Goal: Information Seeking & Learning: Check status

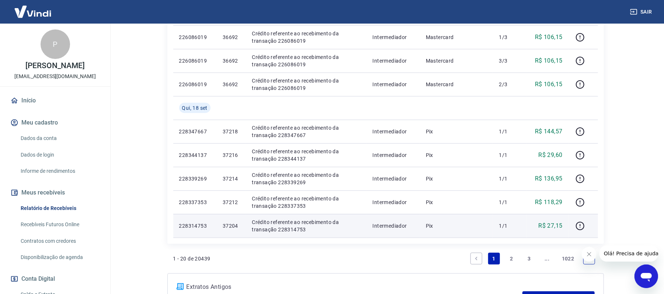
scroll to position [492, 0]
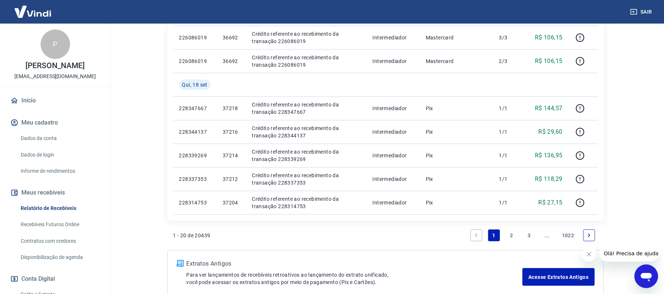
click at [589, 252] on icon "Fechar mensagem da empresa" at bounding box center [589, 254] width 6 height 6
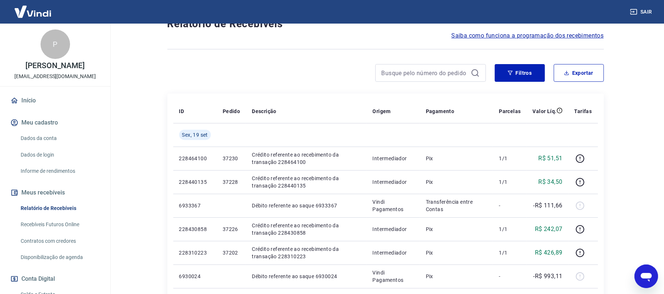
scroll to position [0, 0]
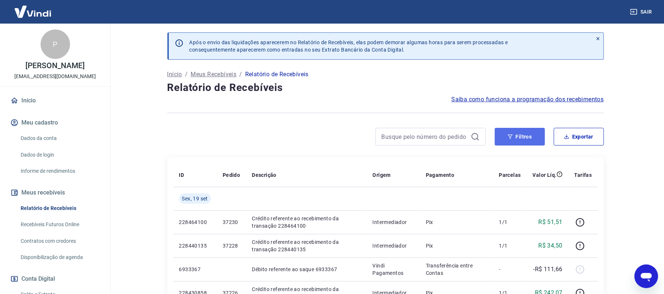
click at [531, 129] on button "Filtros" at bounding box center [520, 137] width 50 height 18
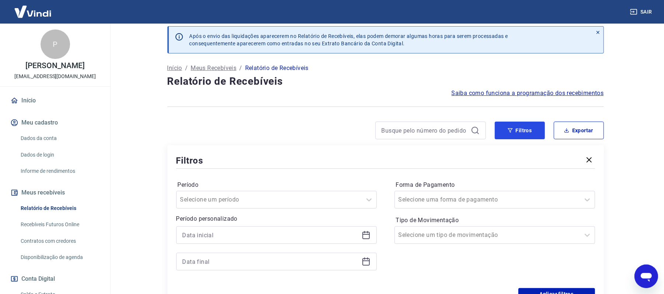
scroll to position [98, 0]
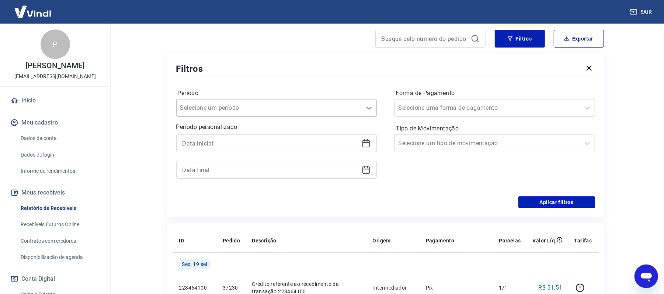
click at [371, 108] on icon at bounding box center [369, 108] width 9 height 9
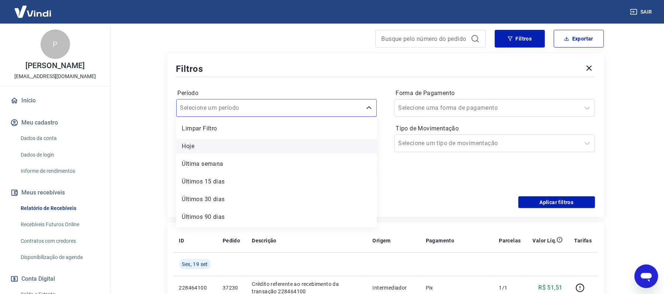
click at [206, 140] on div "Hoje" at bounding box center [276, 146] width 201 height 15
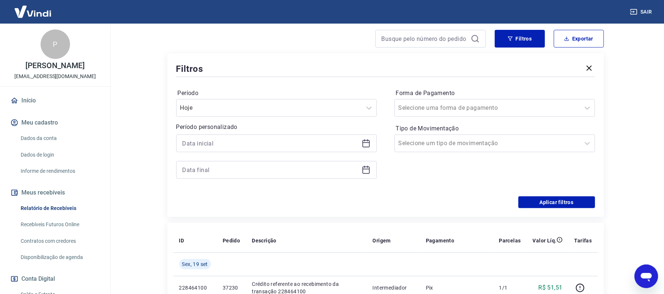
click at [364, 145] on icon at bounding box center [366, 143] width 9 height 9
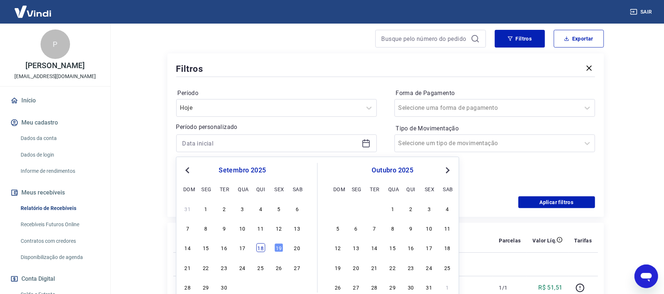
click at [260, 247] on div "18" at bounding box center [260, 248] width 9 height 9
type input "[DATE]"
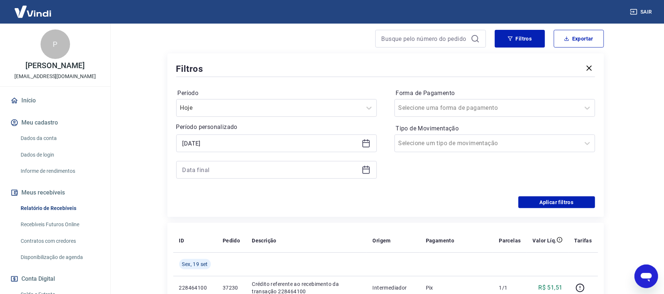
click at [365, 170] on icon at bounding box center [366, 170] width 9 height 9
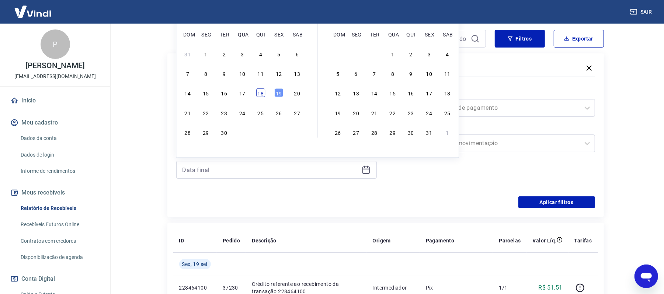
click at [257, 92] on div "18" at bounding box center [260, 93] width 9 height 9
type input "[DATE]"
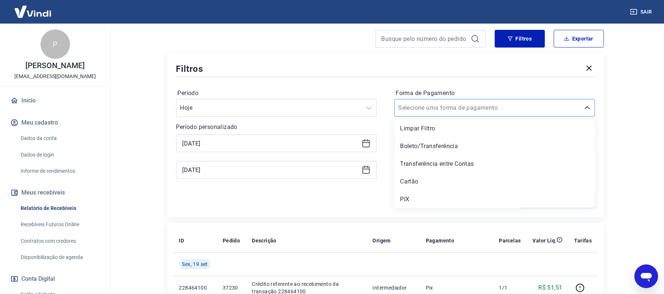
click at [518, 102] on div "Selecione uma forma de pagamento" at bounding box center [487, 107] width 185 height 13
click at [415, 195] on div "PIX" at bounding box center [495, 199] width 201 height 15
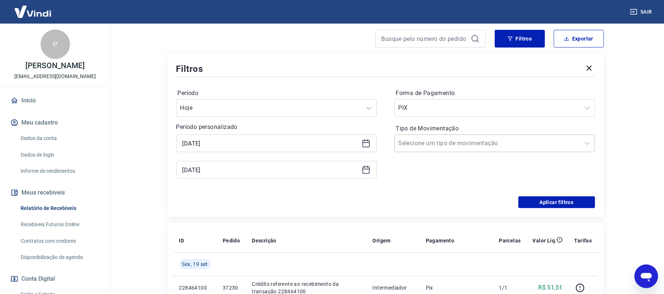
click at [536, 144] on div at bounding box center [488, 143] width 178 height 10
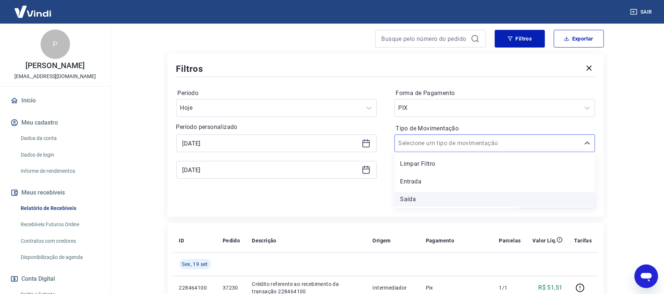
click at [462, 196] on div "Saída" at bounding box center [495, 199] width 201 height 15
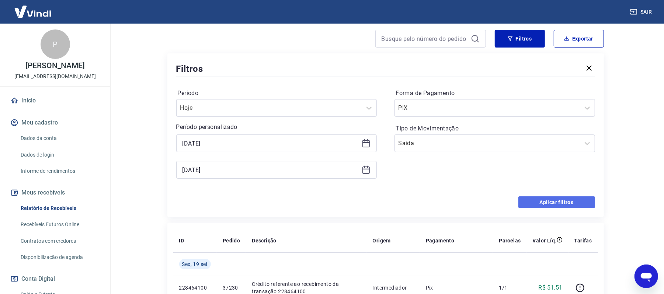
click at [546, 202] on button "Aplicar filtros" at bounding box center [557, 203] width 77 height 12
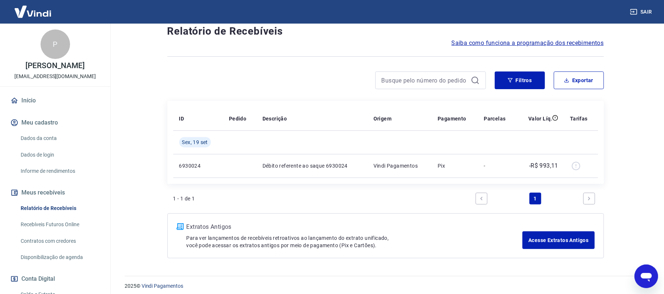
scroll to position [62, 0]
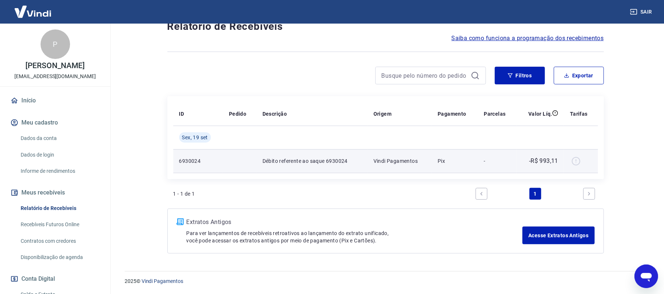
click at [577, 158] on div at bounding box center [581, 161] width 22 height 12
click at [577, 159] on div at bounding box center [581, 161] width 22 height 12
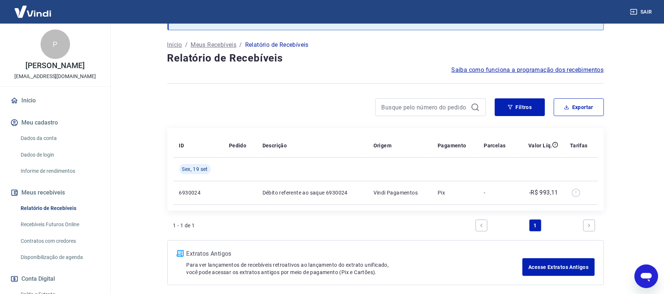
scroll to position [0, 0]
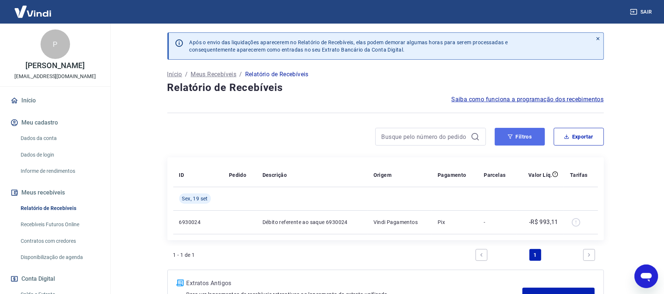
click at [515, 136] on button "Filtros" at bounding box center [520, 137] width 50 height 18
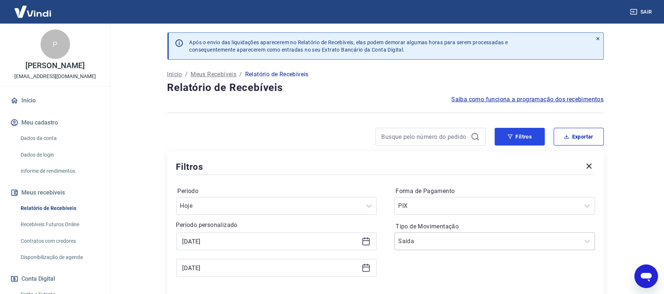
scroll to position [49, 0]
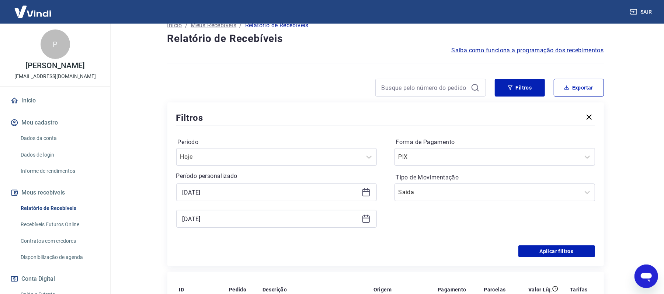
click at [364, 193] on icon at bounding box center [366, 192] width 9 height 9
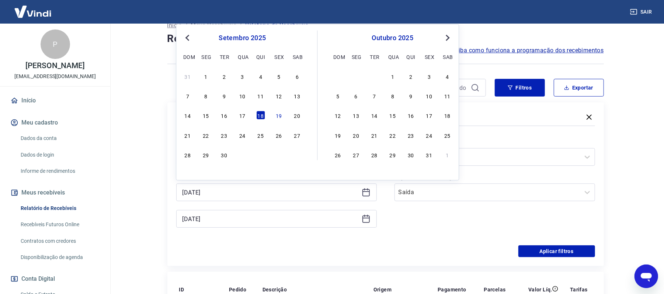
click at [277, 118] on div "19" at bounding box center [278, 115] width 9 height 9
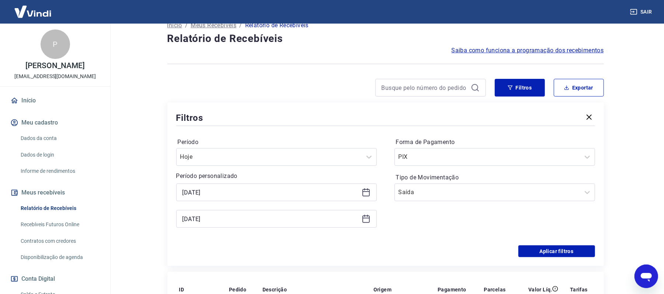
type input "[DATE]"
click at [362, 222] on icon at bounding box center [366, 219] width 9 height 9
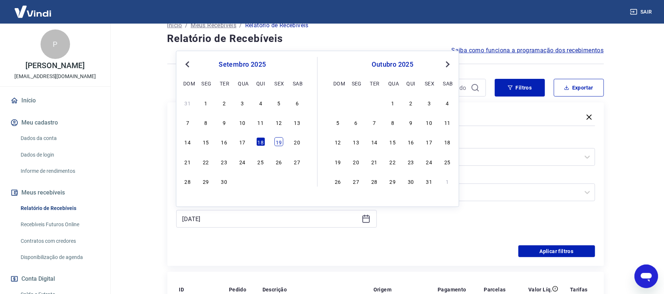
click at [278, 140] on div "19" at bounding box center [278, 142] width 9 height 9
type input "[DATE]"
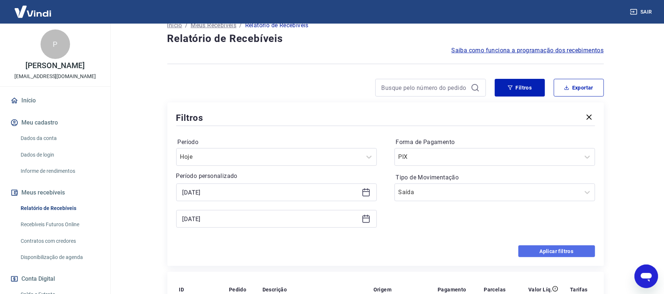
click at [548, 255] on button "Aplicar filtros" at bounding box center [557, 252] width 77 height 12
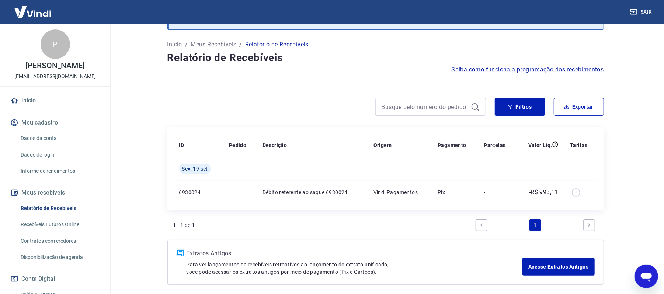
scroll to position [13, 0]
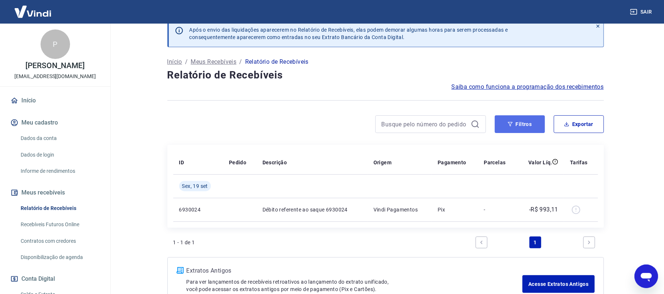
click at [515, 127] on button "Filtros" at bounding box center [520, 124] width 50 height 18
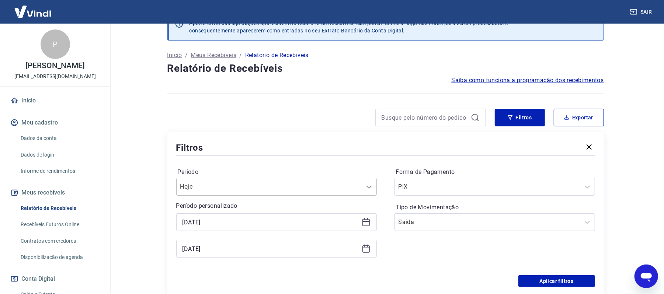
click at [368, 193] on div "Hoje" at bounding box center [276, 187] width 201 height 18
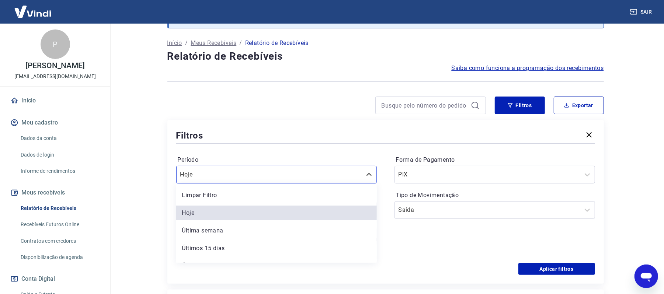
scroll to position [32, 0]
click at [220, 227] on div "Última semana" at bounding box center [276, 230] width 201 height 15
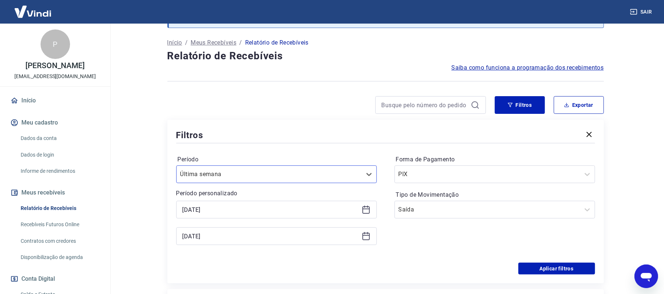
click at [538, 276] on div "Filtros Período option Última semana, selected. Select is focused ,type to refi…" at bounding box center [386, 202] width 437 height 164
click at [525, 272] on button "Aplicar filtros" at bounding box center [557, 269] width 77 height 12
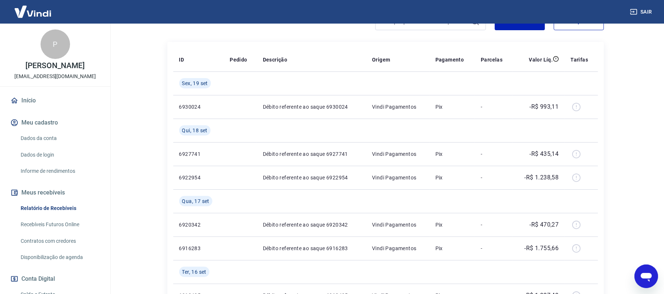
scroll to position [98, 0]
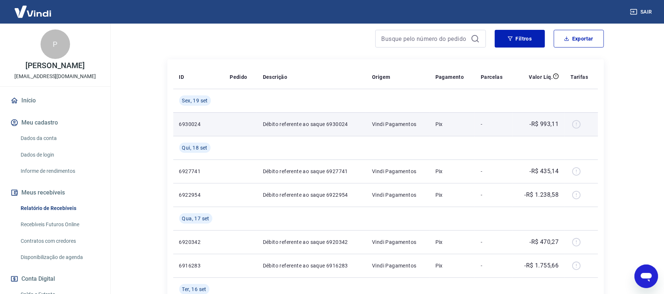
click at [573, 126] on div at bounding box center [581, 124] width 21 height 12
click at [575, 125] on div at bounding box center [581, 124] width 21 height 12
click at [336, 125] on p "Débito referente ao saque 6930024" at bounding box center [311, 124] width 97 height 7
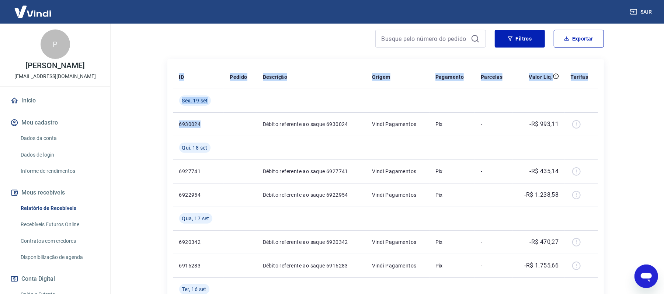
drag, startPoint x: 203, startPoint y: 125, endPoint x: 142, endPoint y: 123, distance: 60.5
click at [142, 123] on main "Após o envio das liquidações aparecerem no Relatório de Recebíveis, elas podem …" at bounding box center [385, 60] width 557 height 271
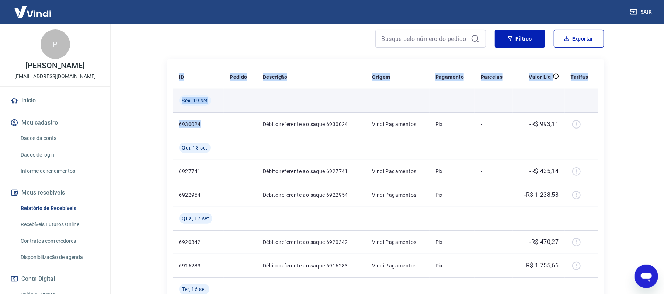
drag, startPoint x: 192, startPoint y: 120, endPoint x: 342, endPoint y: 111, distance: 150.5
click at [342, 111] on td at bounding box center [311, 101] width 109 height 24
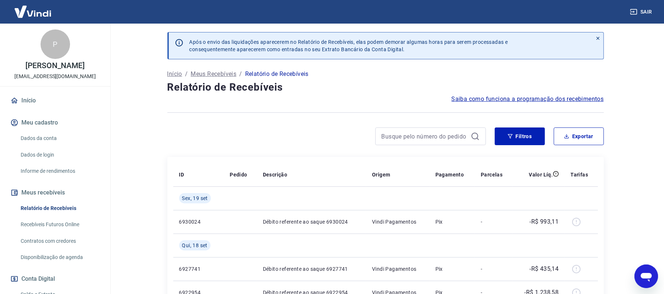
scroll to position [0, 0]
click at [536, 137] on button "Filtros" at bounding box center [520, 137] width 50 height 18
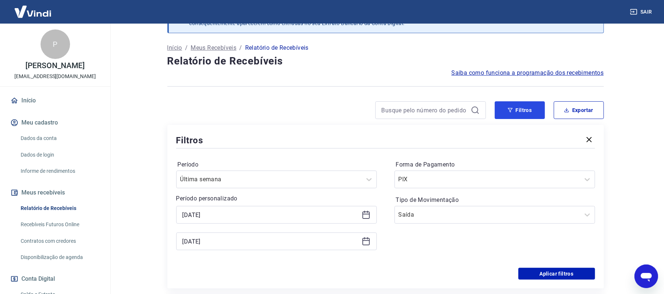
scroll to position [49, 0]
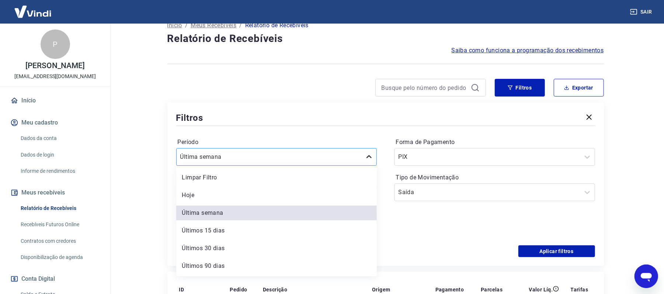
click at [370, 159] on icon at bounding box center [369, 157] width 9 height 9
click at [244, 177] on div "Limpar Filtro" at bounding box center [276, 177] width 201 height 15
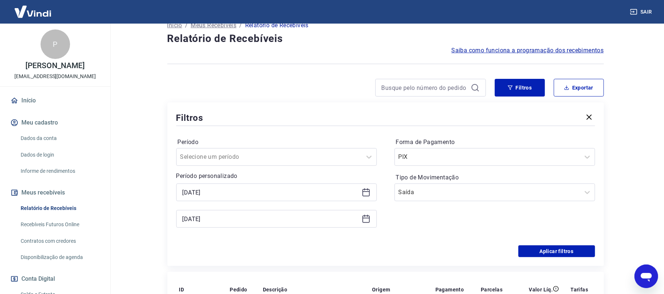
click at [366, 194] on icon at bounding box center [366, 192] width 9 height 9
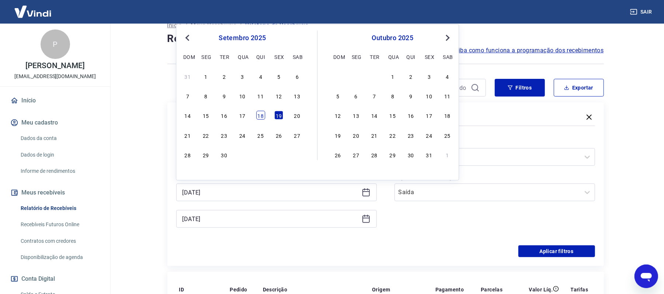
click at [263, 117] on div "18" at bounding box center [260, 115] width 9 height 9
type input "[DATE]"
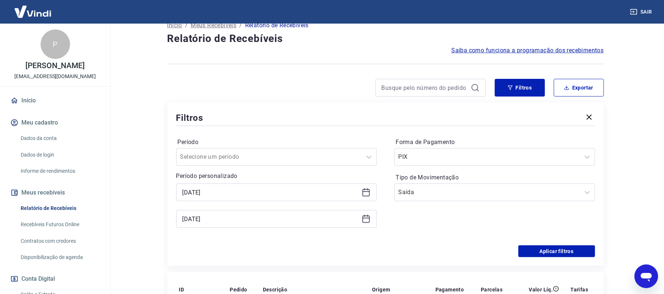
click at [365, 219] on icon at bounding box center [366, 218] width 7 height 1
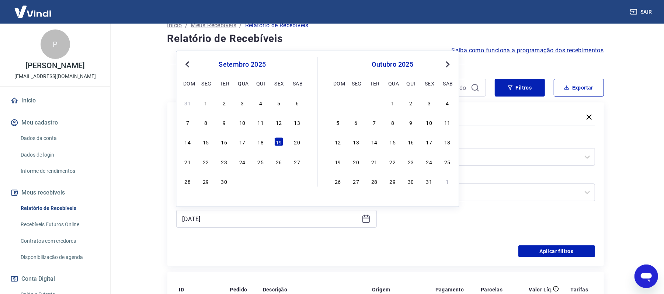
click at [269, 142] on div "14 15 16 17 18 19 20" at bounding box center [242, 142] width 120 height 11
click at [255, 142] on div "14 15 16 17 18 19 20" at bounding box center [242, 142] width 120 height 11
click at [259, 142] on div "18" at bounding box center [260, 142] width 9 height 9
type input "[DATE]"
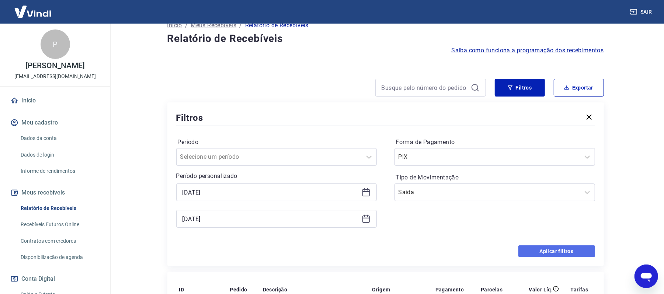
click at [528, 252] on button "Aplicar filtros" at bounding box center [557, 252] width 77 height 12
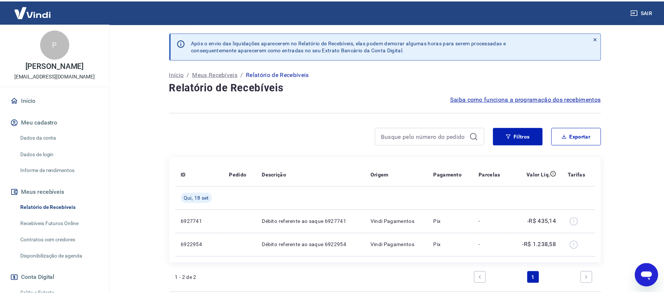
scroll to position [49, 0]
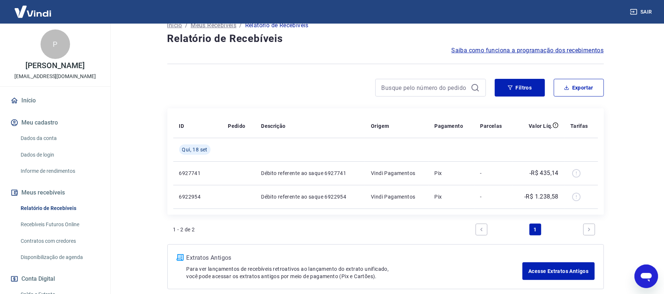
click at [480, 231] on icon "Previous page" at bounding box center [481, 229] width 5 height 5
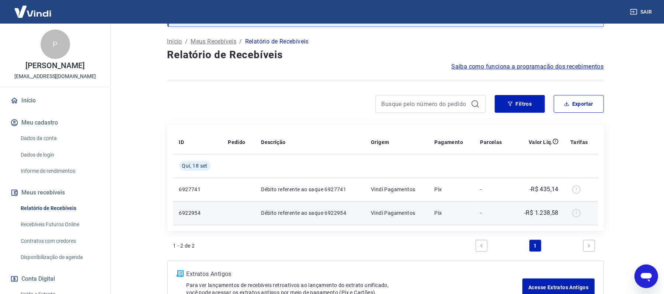
scroll to position [0, 0]
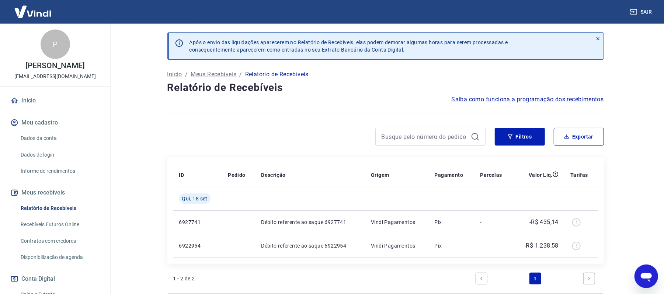
click at [638, 7] on button "Sair" at bounding box center [642, 12] width 27 height 14
